Goal: Transaction & Acquisition: Obtain resource

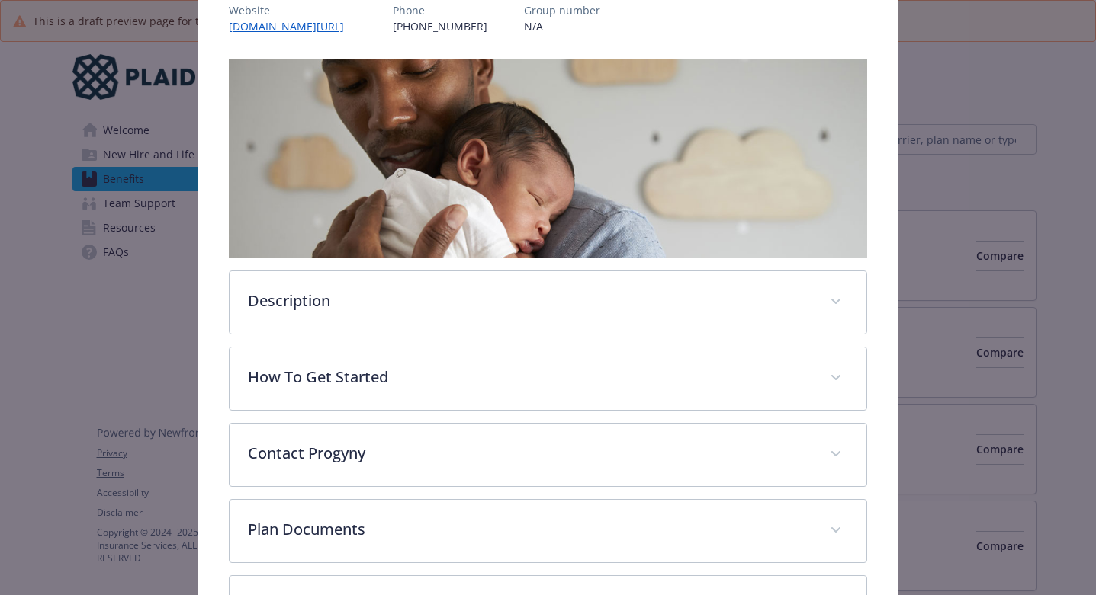
scroll to position [329, 0]
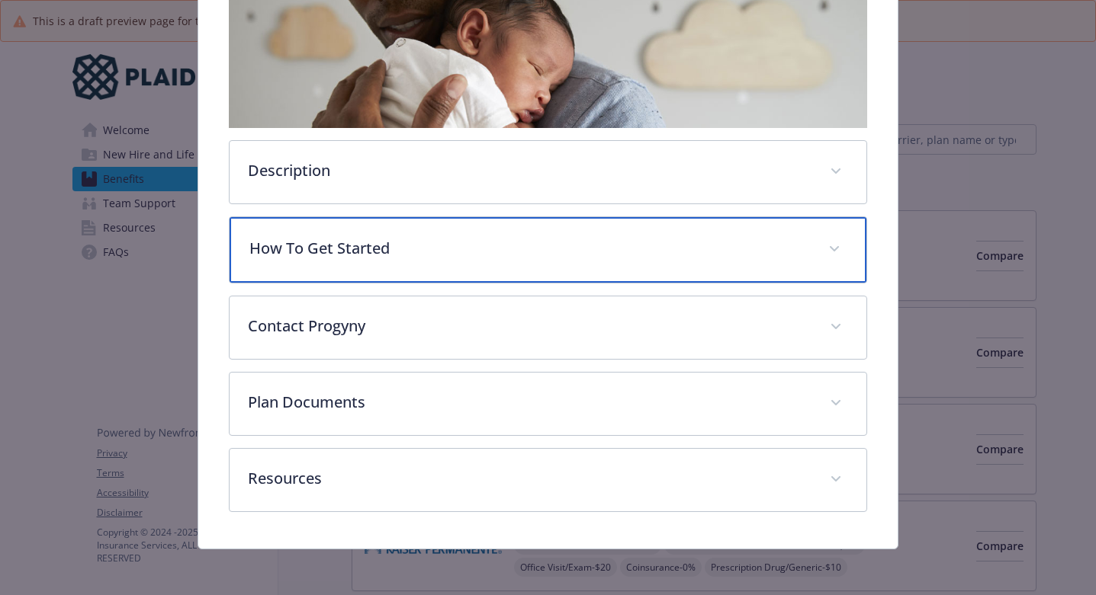
click at [578, 239] on p "How To Get Started" at bounding box center [529, 248] width 561 height 23
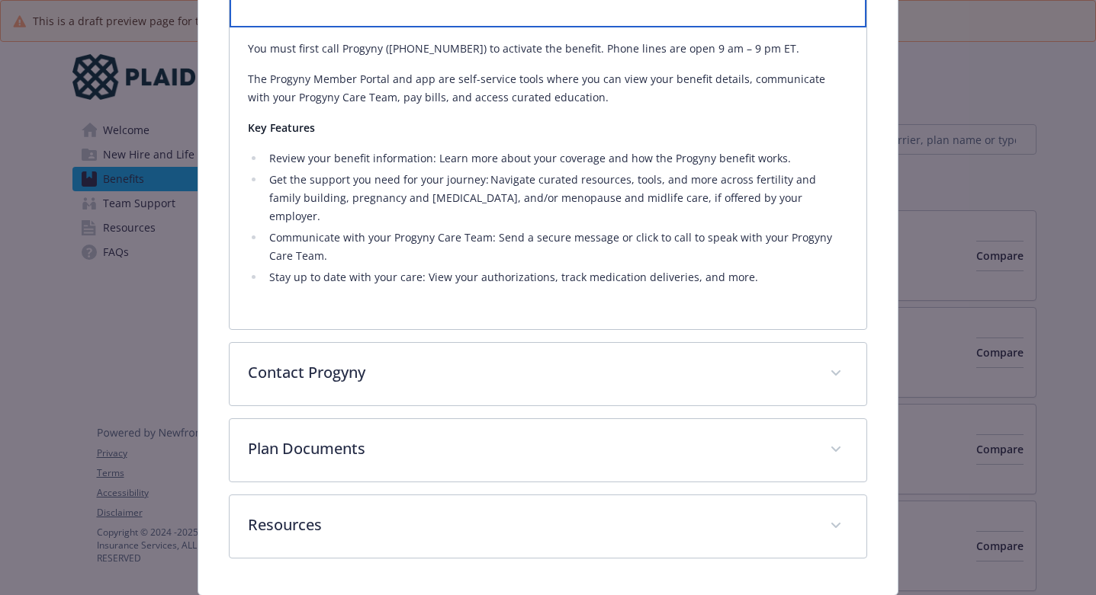
scroll to position [615, 0]
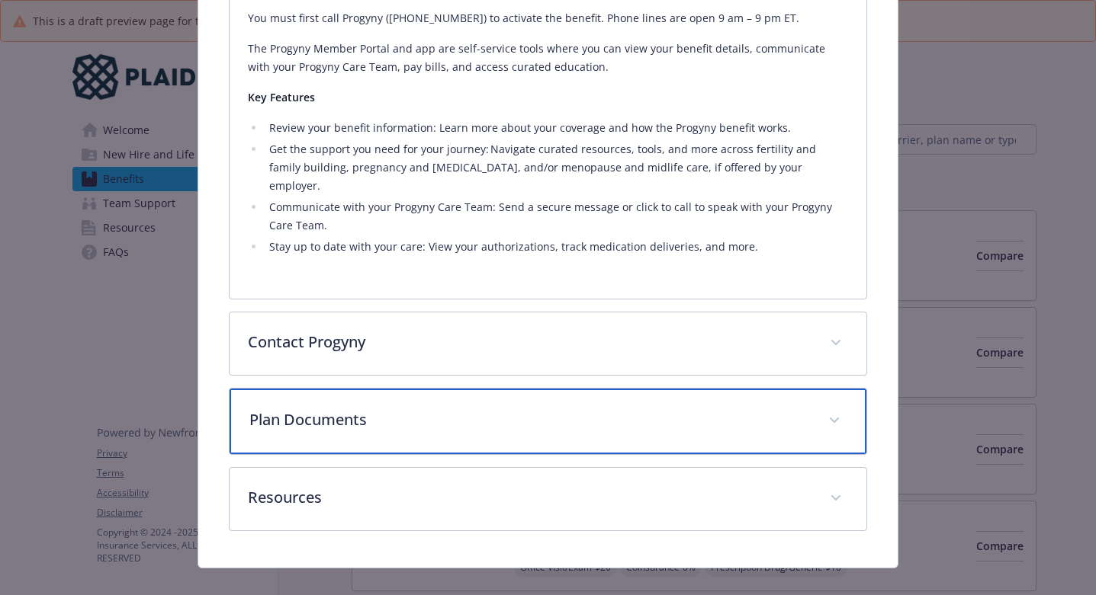
click at [482, 409] on p "Plan Documents" at bounding box center [529, 420] width 561 height 23
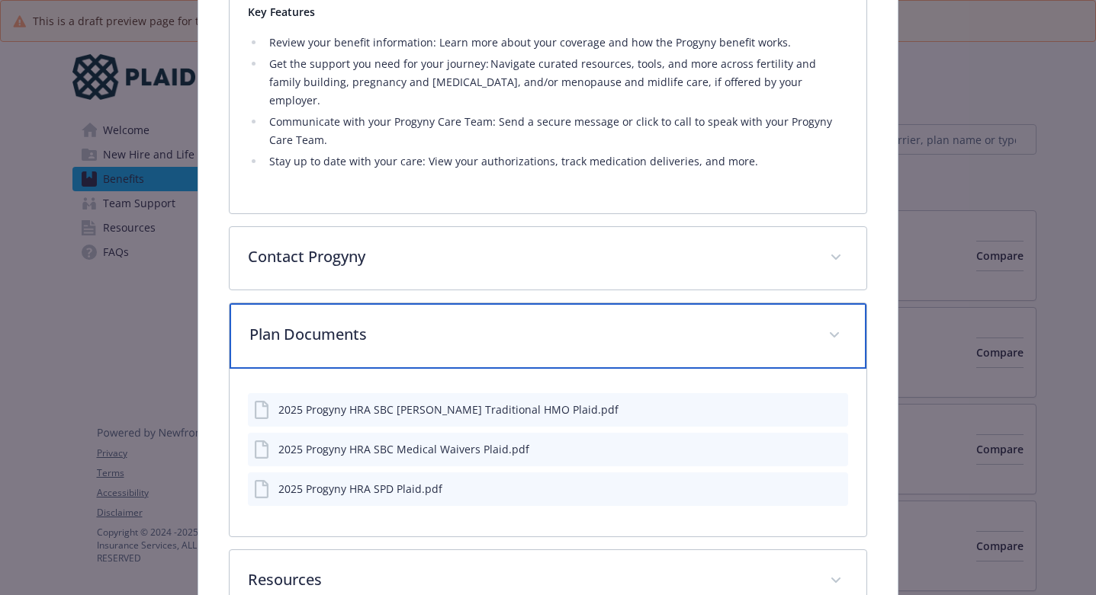
scroll to position [704, 0]
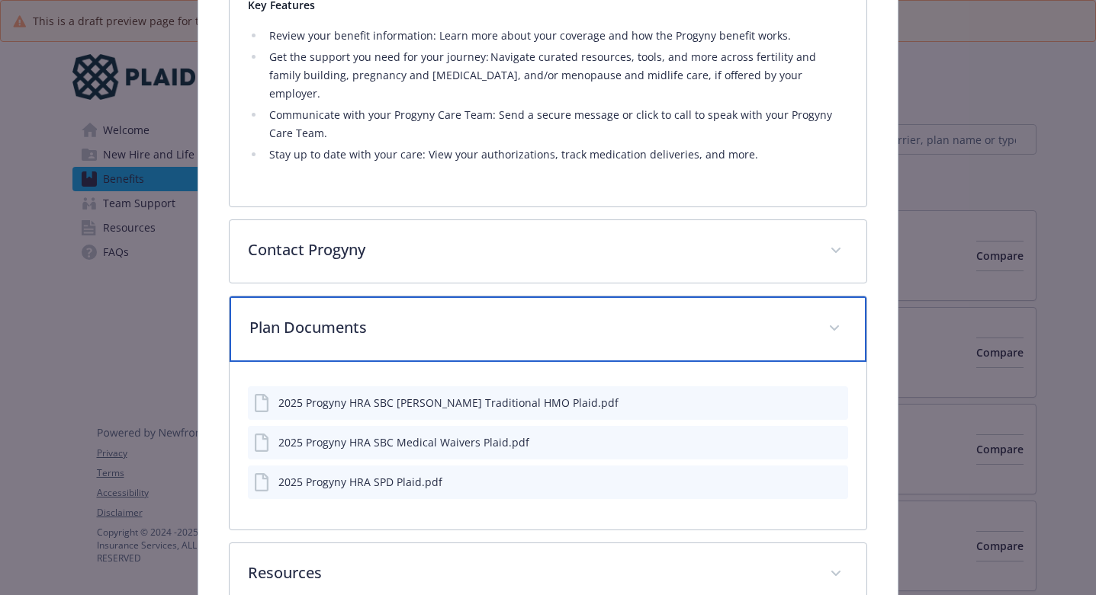
click at [523, 320] on p "Plan Documents" at bounding box center [529, 327] width 561 height 23
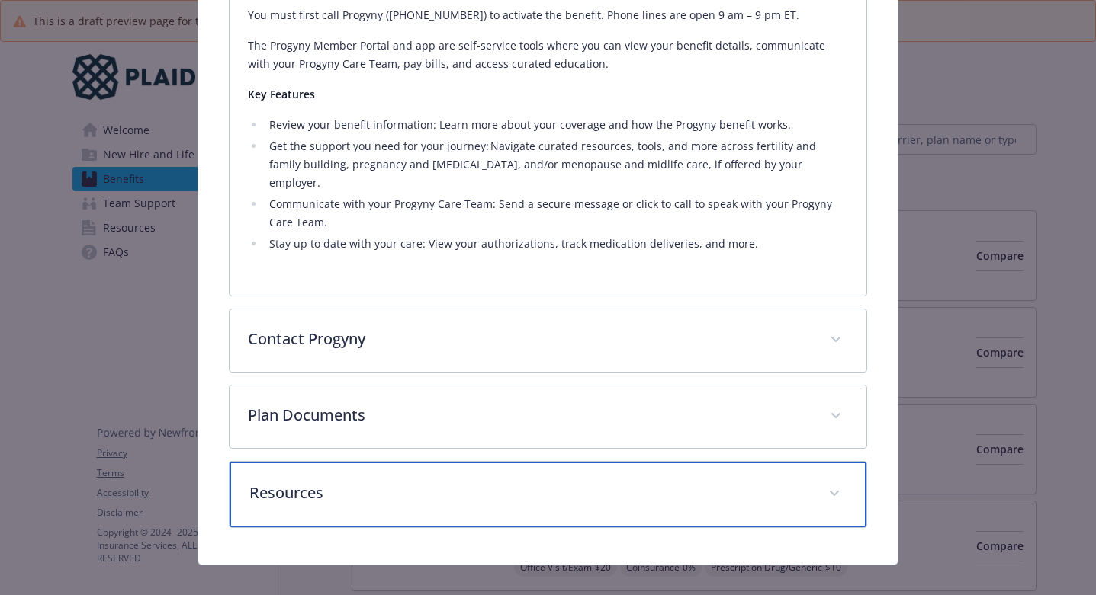
click at [473, 482] on p "Resources" at bounding box center [529, 493] width 561 height 23
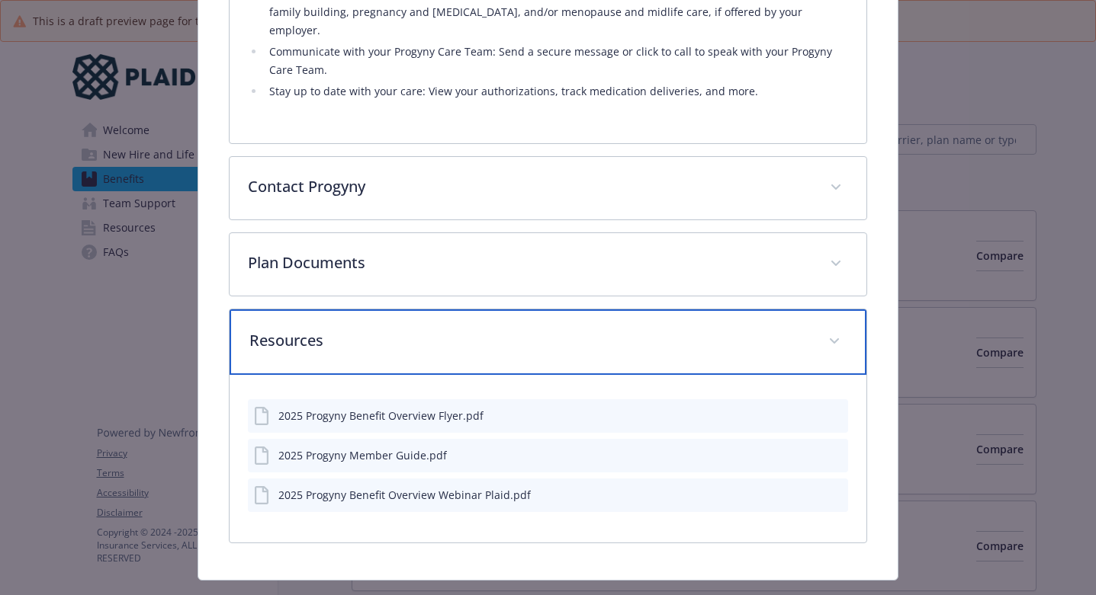
scroll to position [769, 0]
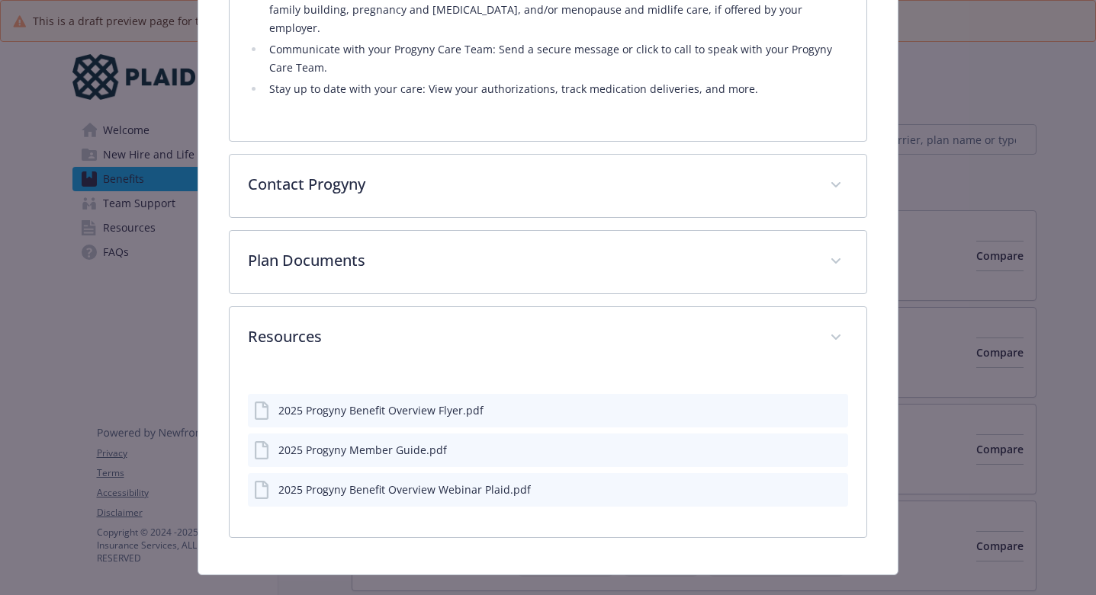
click at [807, 403] on icon "download file" at bounding box center [808, 409] width 12 height 12
click at [811, 483] on icon "download file" at bounding box center [808, 489] width 12 height 12
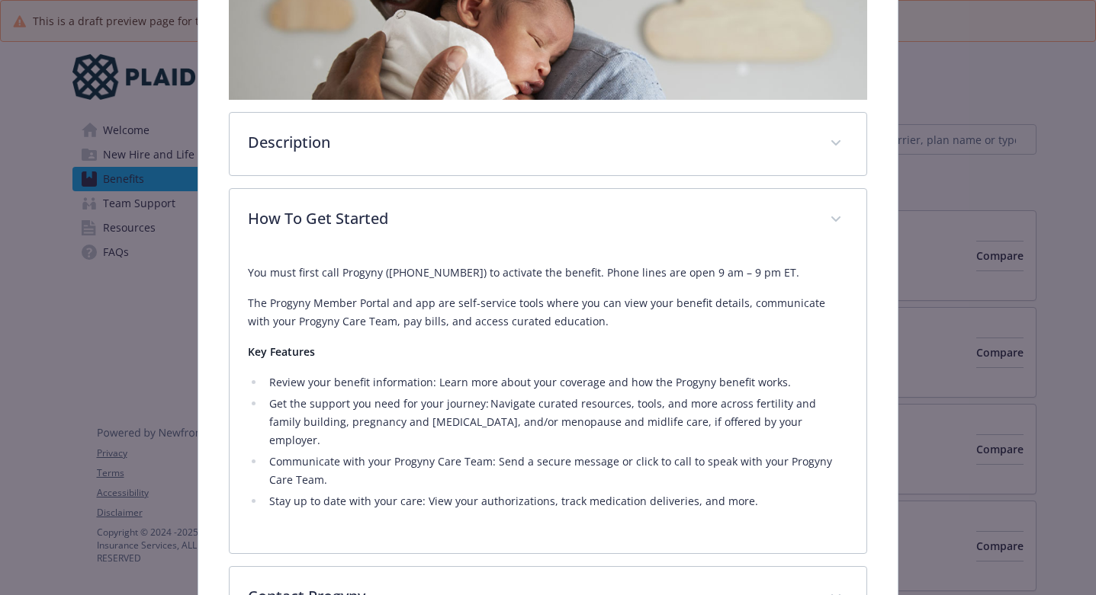
scroll to position [323, 0]
